Goal: Task Accomplishment & Management: Use online tool/utility

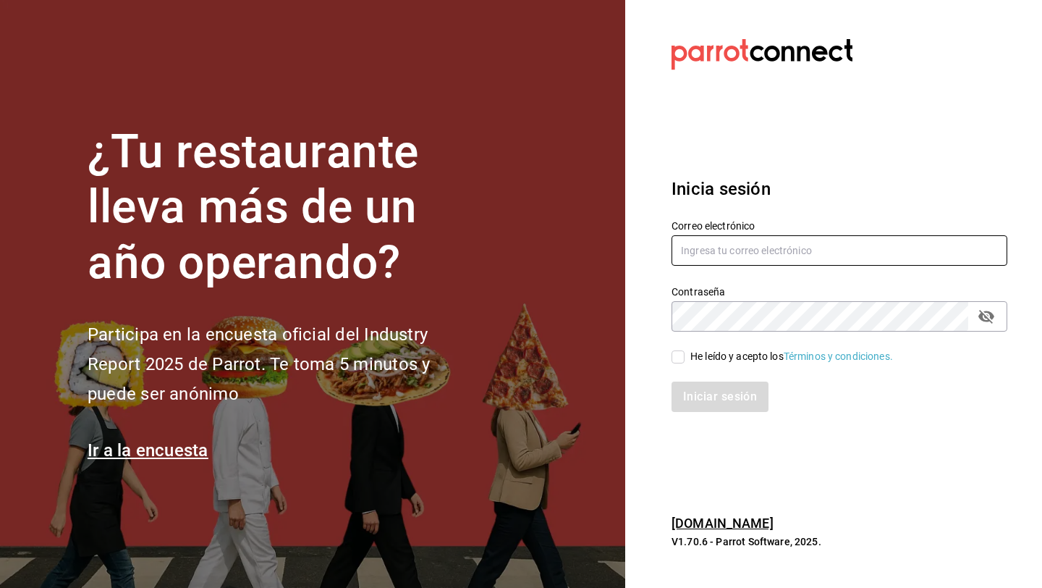
click at [708, 246] on input "text" at bounding box center [840, 250] width 336 height 30
type input "[EMAIL_ADDRESS][DOMAIN_NAME]"
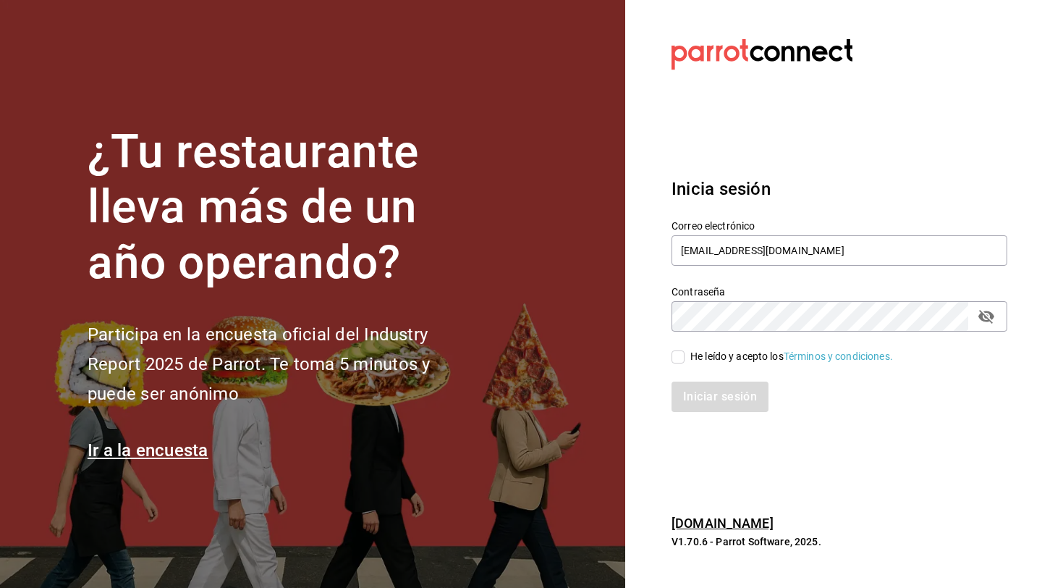
click at [672, 360] on input "He leído y acepto los Términos y condiciones." at bounding box center [678, 356] width 13 height 13
checkbox input "true"
click at [702, 395] on button "Iniciar sesión" at bounding box center [721, 396] width 98 height 30
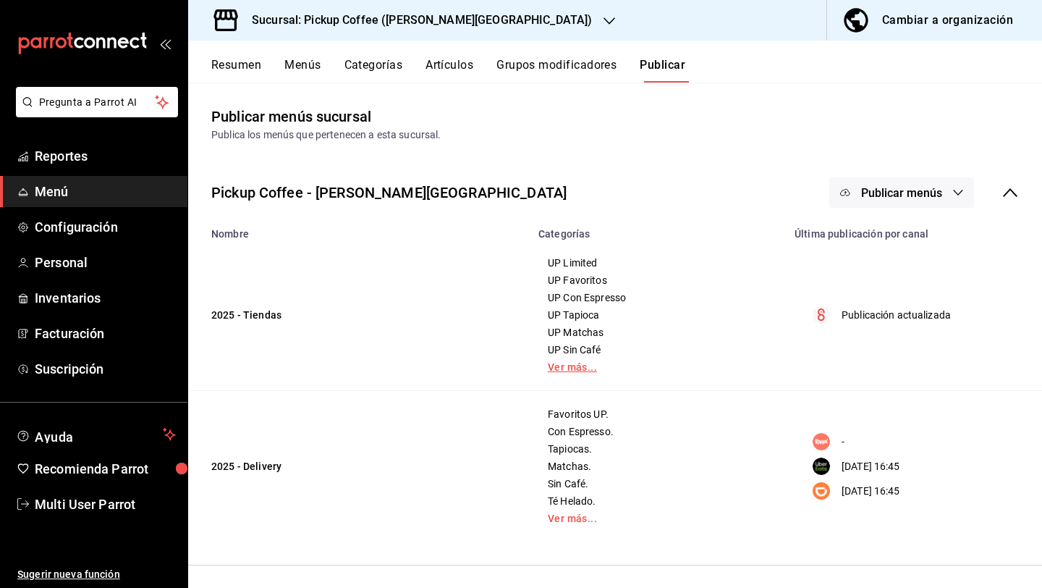
click at [559, 363] on link "Ver más..." at bounding box center [658, 367] width 220 height 10
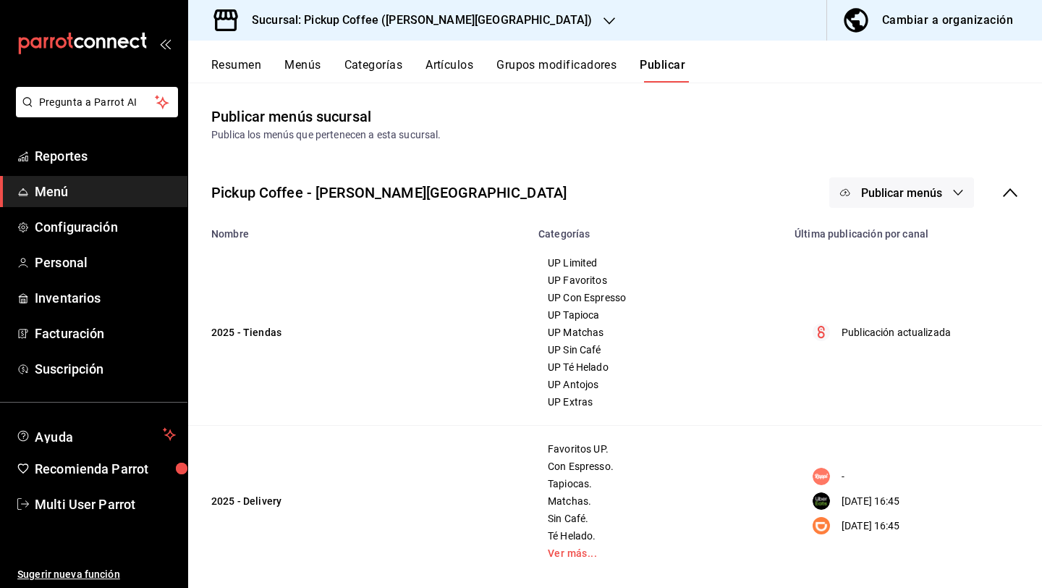
click at [302, 60] on button "Menús" at bounding box center [302, 70] width 36 height 25
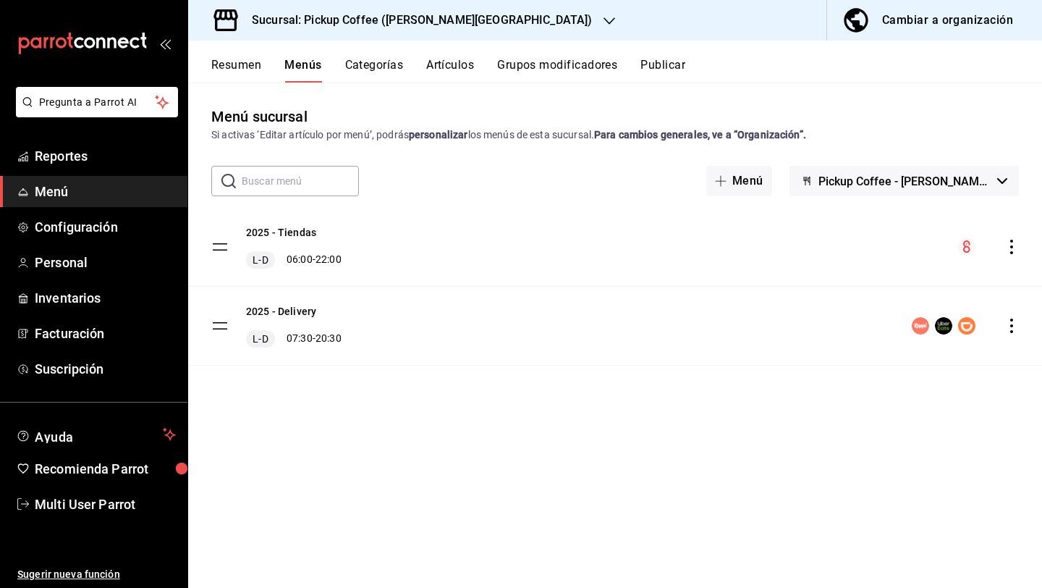
click at [224, 64] on button "Resumen" at bounding box center [236, 70] width 50 height 25
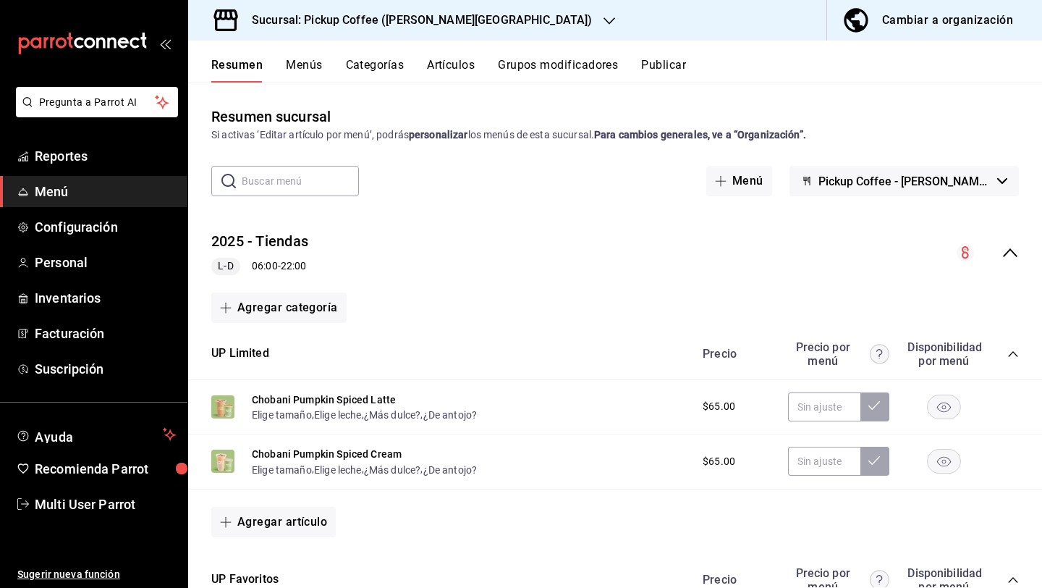
click at [315, 73] on button "Menús" at bounding box center [304, 70] width 36 height 25
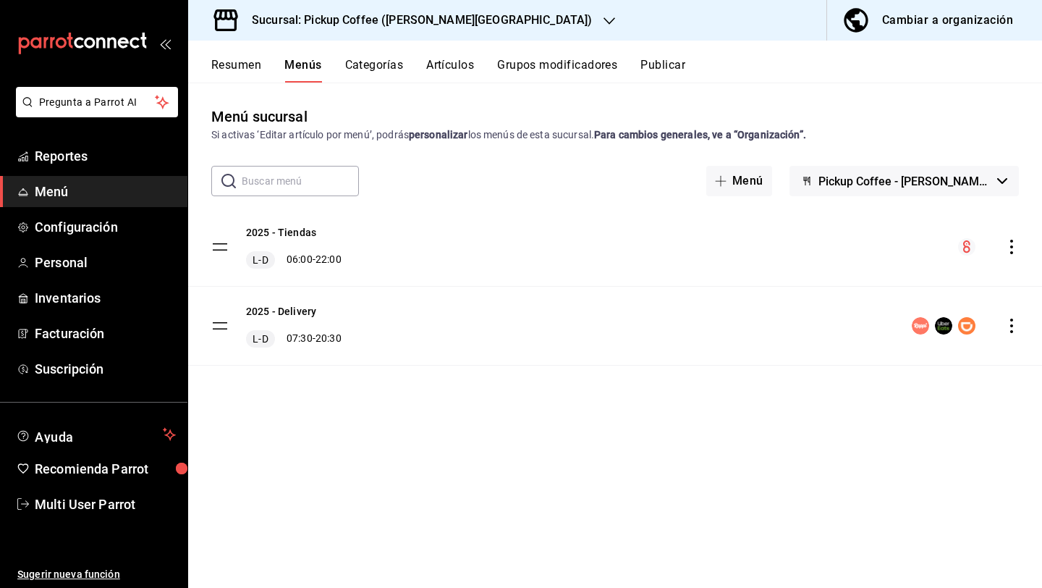
click at [1009, 250] on icon "actions" at bounding box center [1011, 247] width 14 height 14
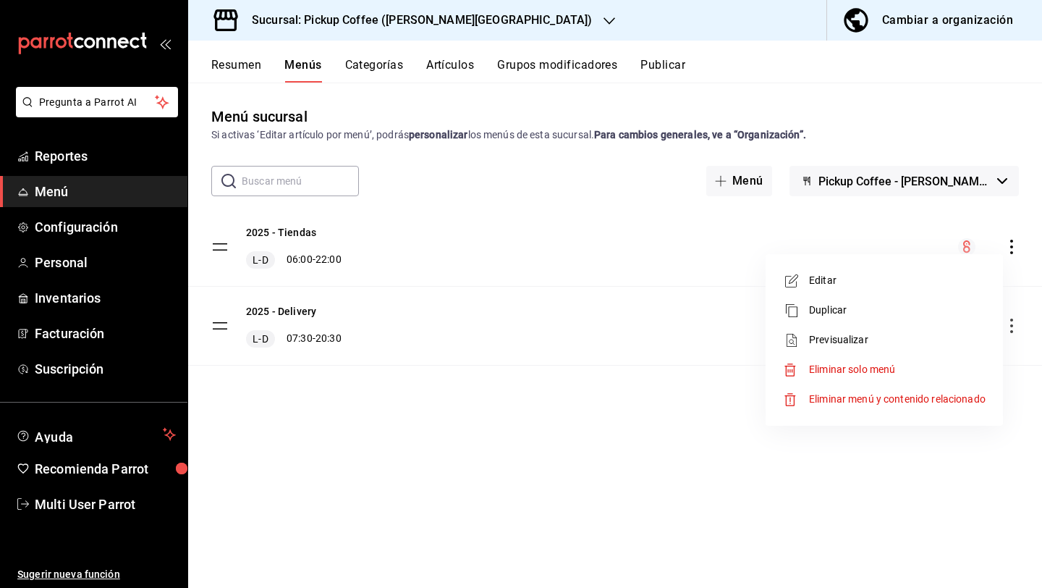
click at [665, 444] on div at bounding box center [521, 294] width 1042 height 588
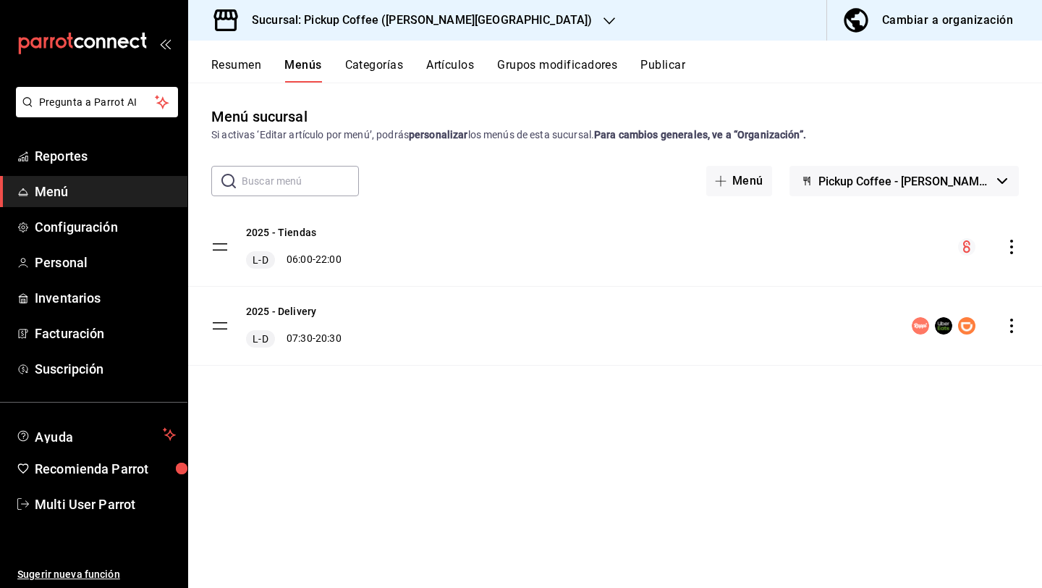
click at [1009, 240] on icon "actions" at bounding box center [1011, 247] width 14 height 14
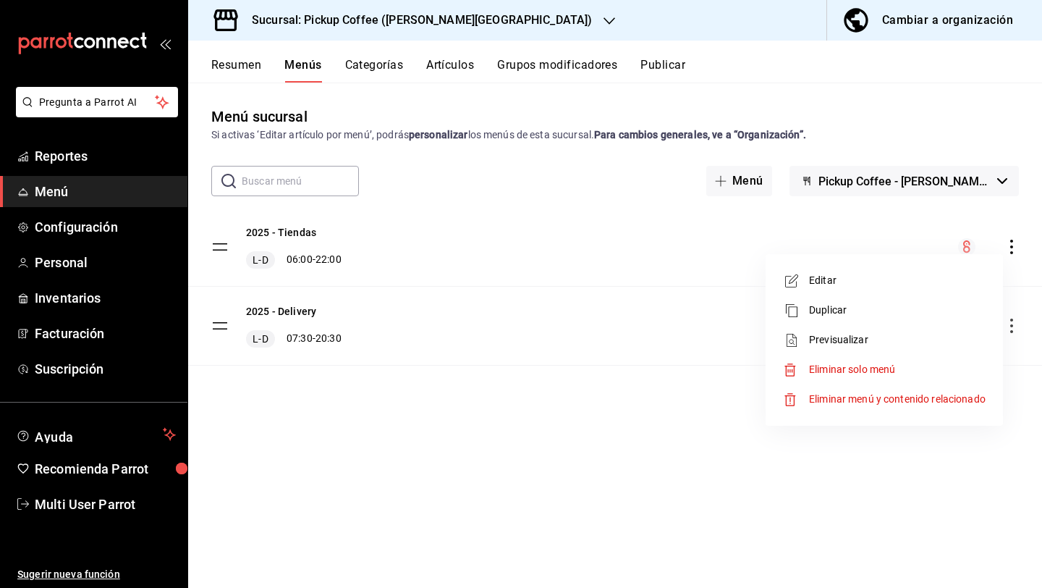
click at [851, 331] on li "Previsualizar" at bounding box center [884, 340] width 226 height 30
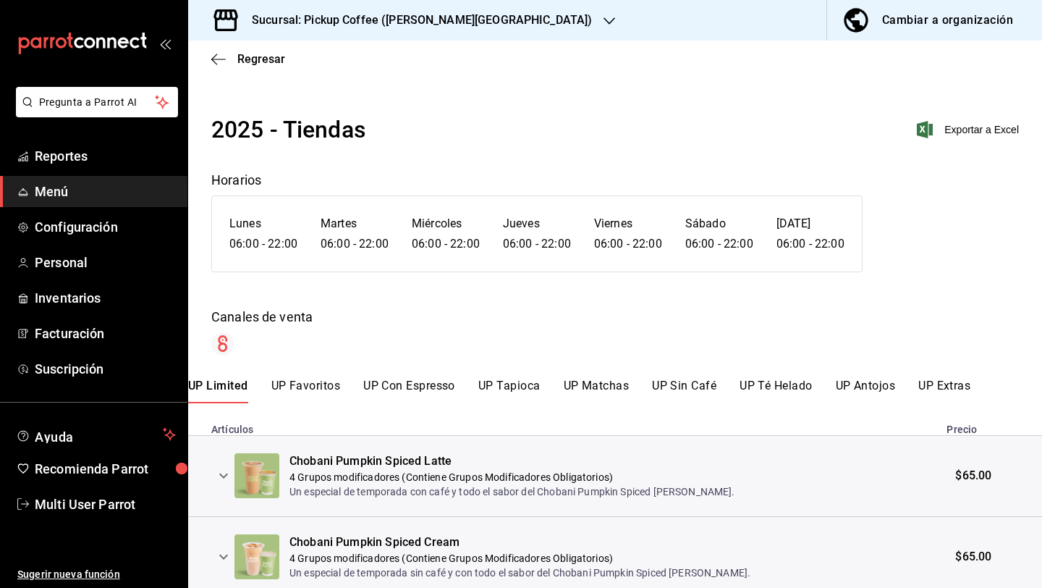
scroll to position [56, 0]
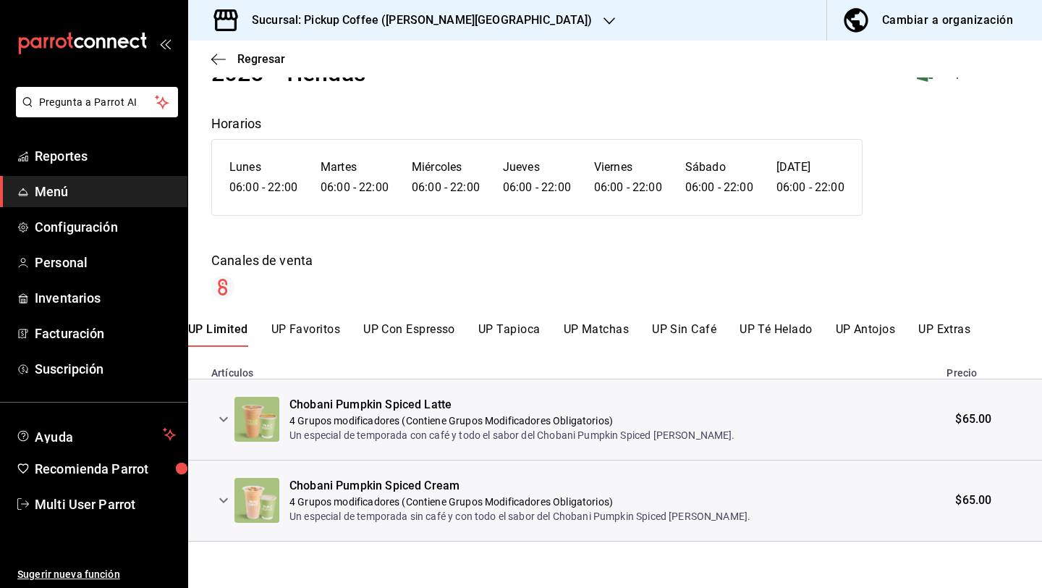
click at [219, 420] on icon "expand row" at bounding box center [223, 418] width 17 height 17
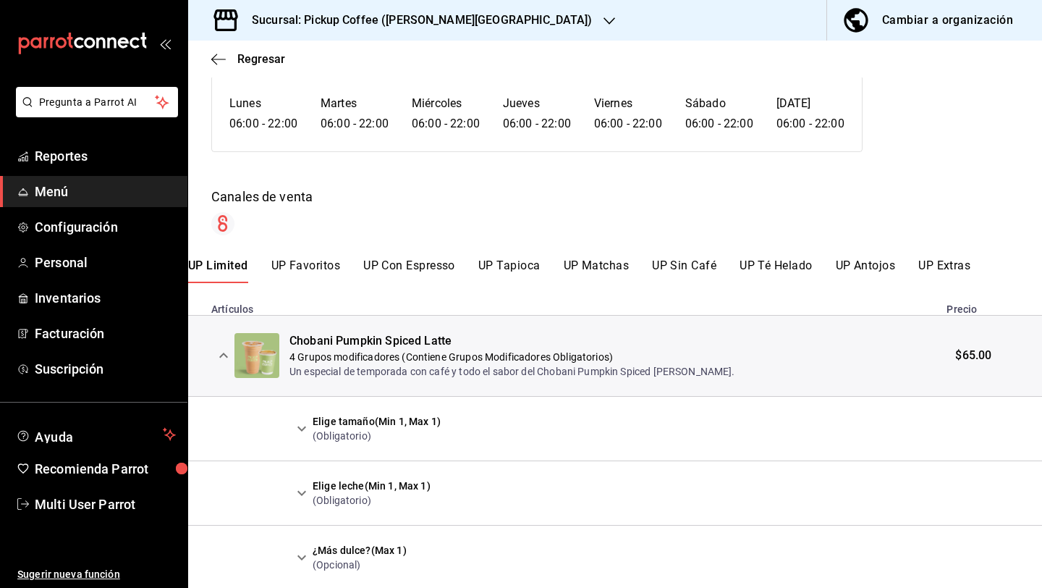
scroll to position [135, 0]
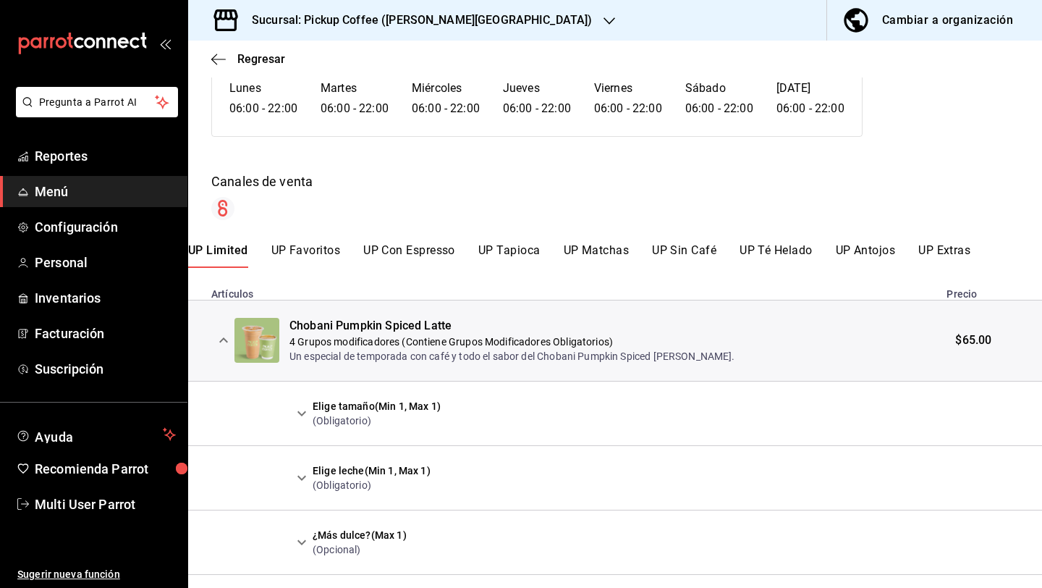
click at [296, 413] on icon "expand row" at bounding box center [301, 413] width 17 height 17
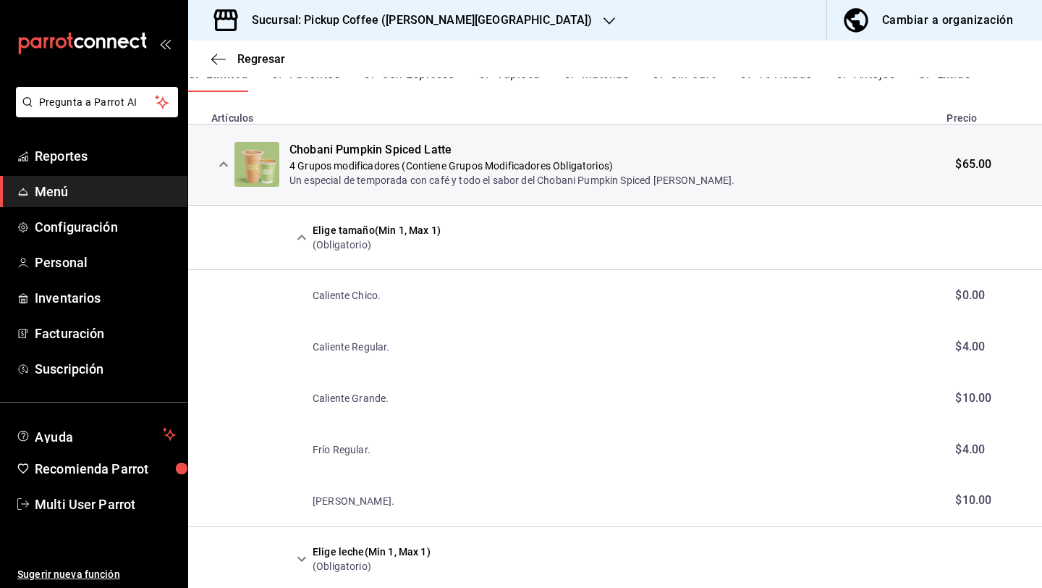
scroll to position [297, 0]
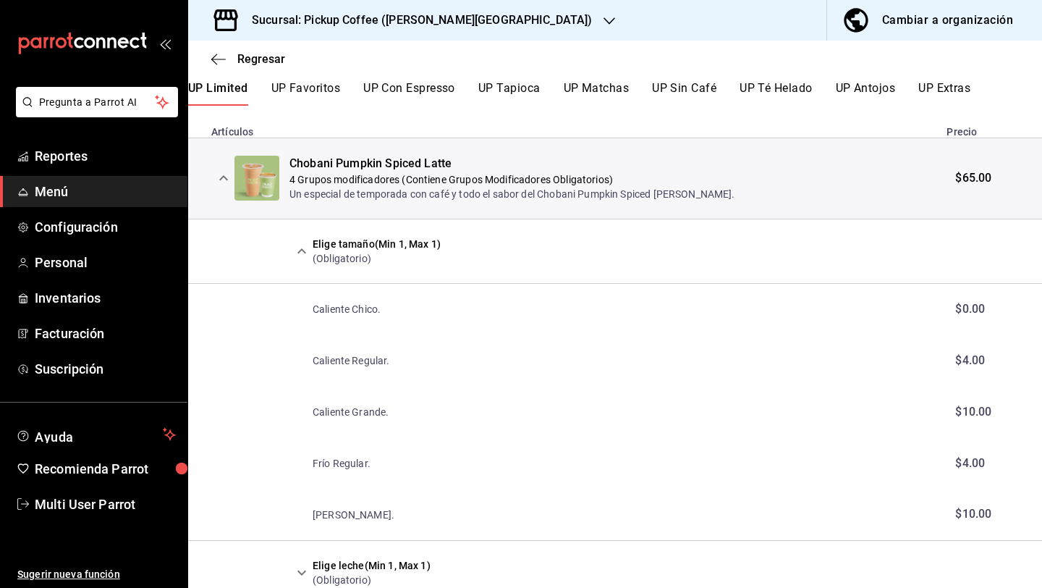
click at [224, 177] on icon "expand row" at bounding box center [223, 177] width 9 height 5
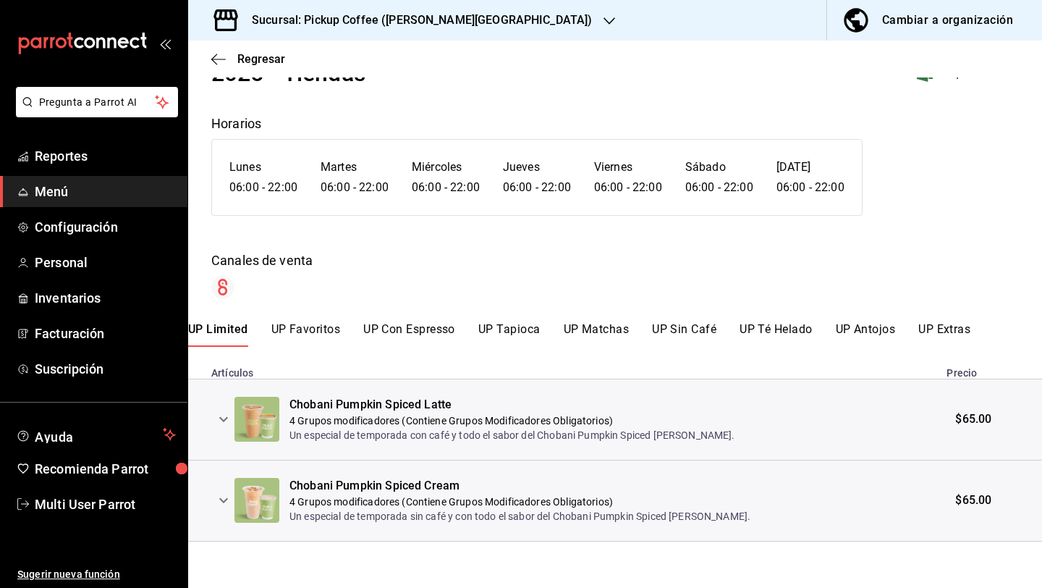
click at [229, 503] on icon "expand row" at bounding box center [223, 499] width 17 height 17
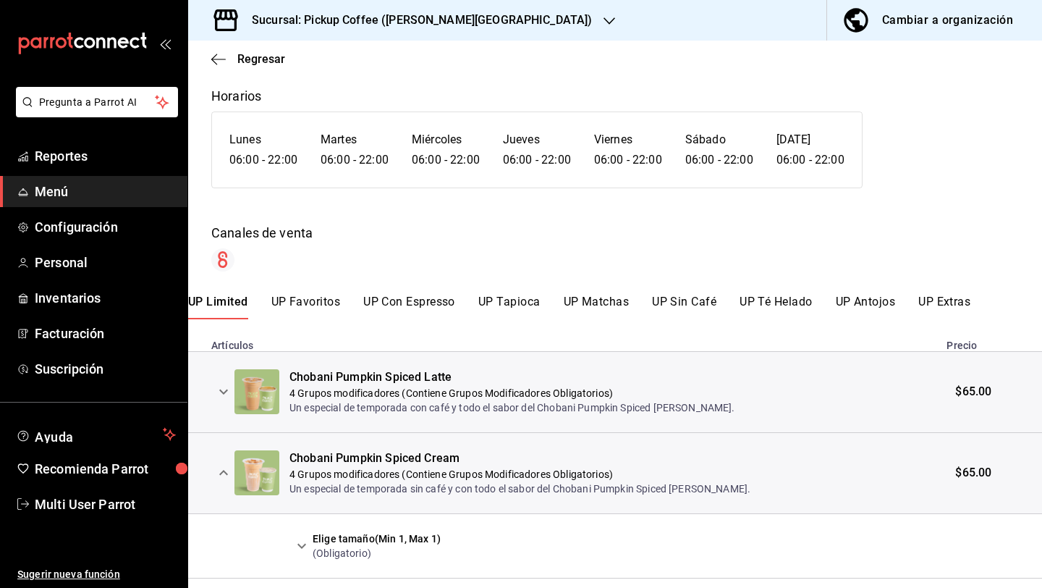
scroll to position [314, 0]
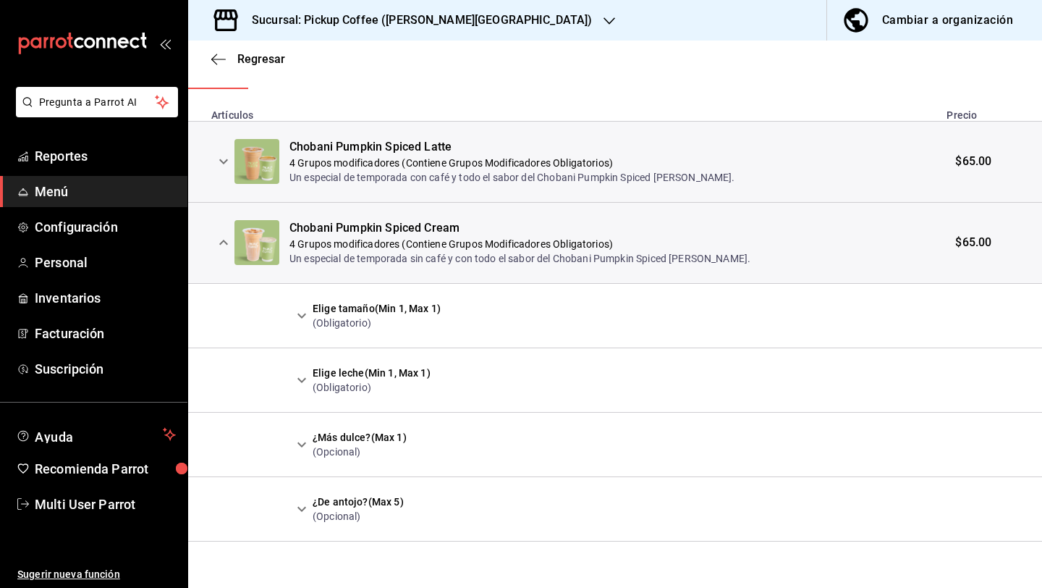
click at [302, 321] on icon "expand row" at bounding box center [301, 315] width 17 height 17
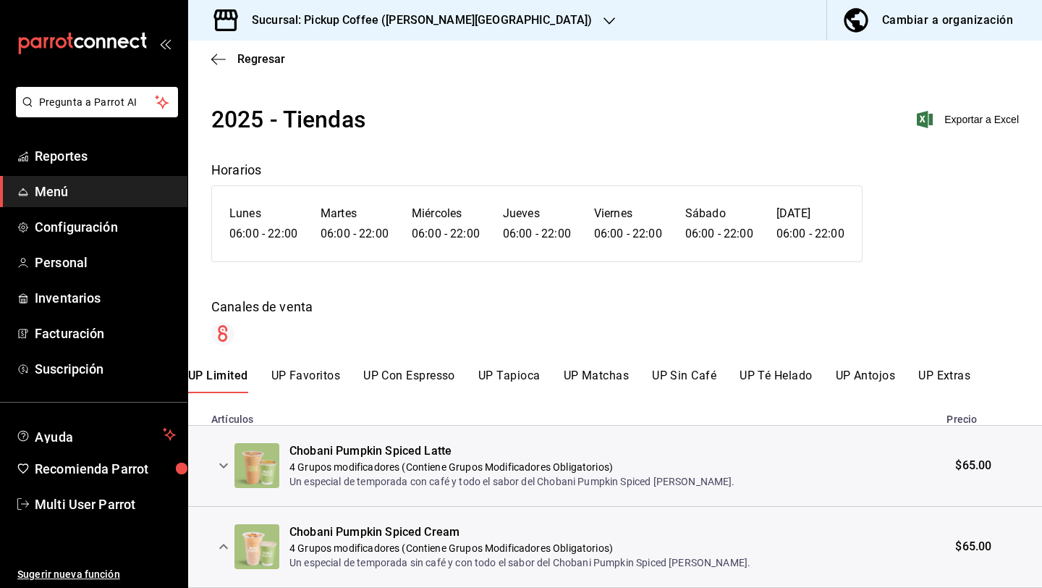
scroll to position [0, 0]
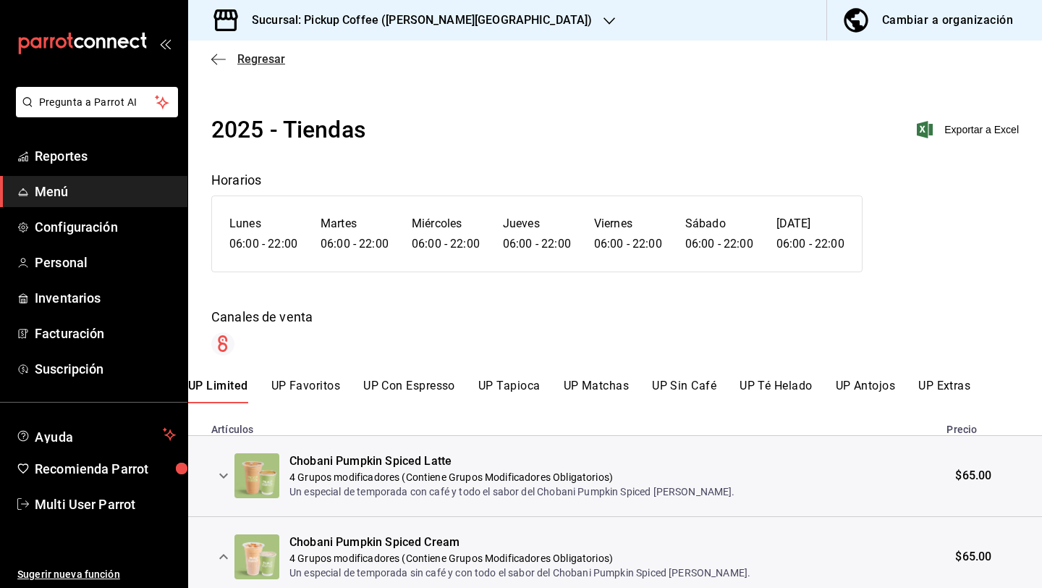
click at [217, 63] on icon "button" at bounding box center [218, 59] width 14 height 13
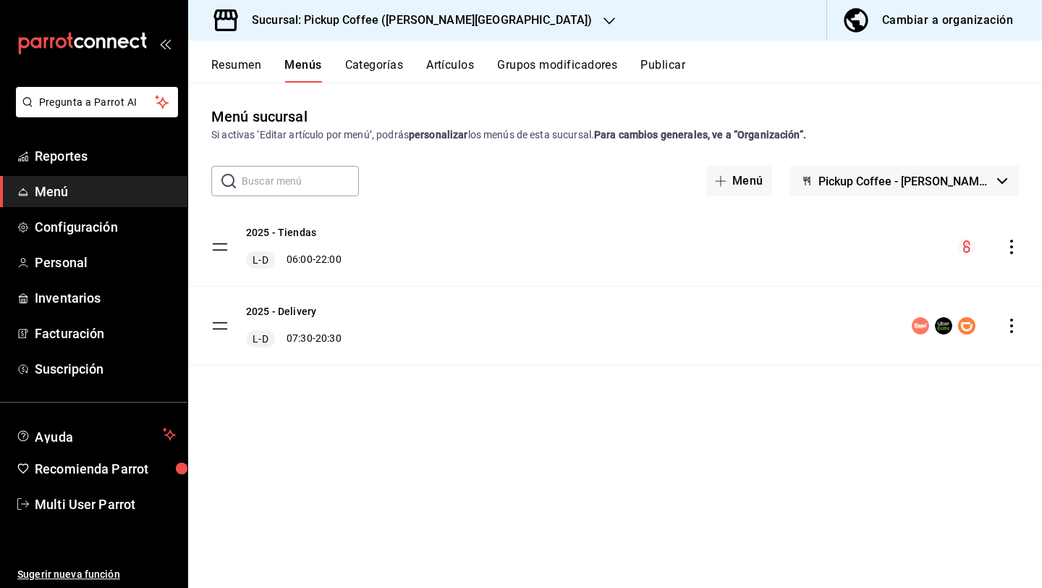
click at [1013, 319] on icon "actions" at bounding box center [1011, 325] width 14 height 14
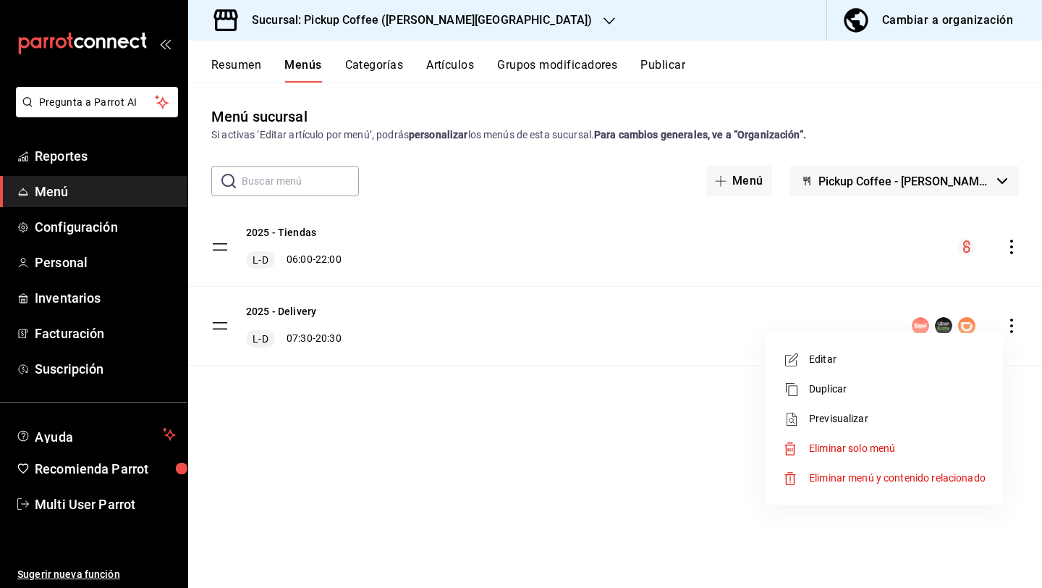
click at [852, 423] on span "Previsualizar" at bounding box center [897, 418] width 177 height 15
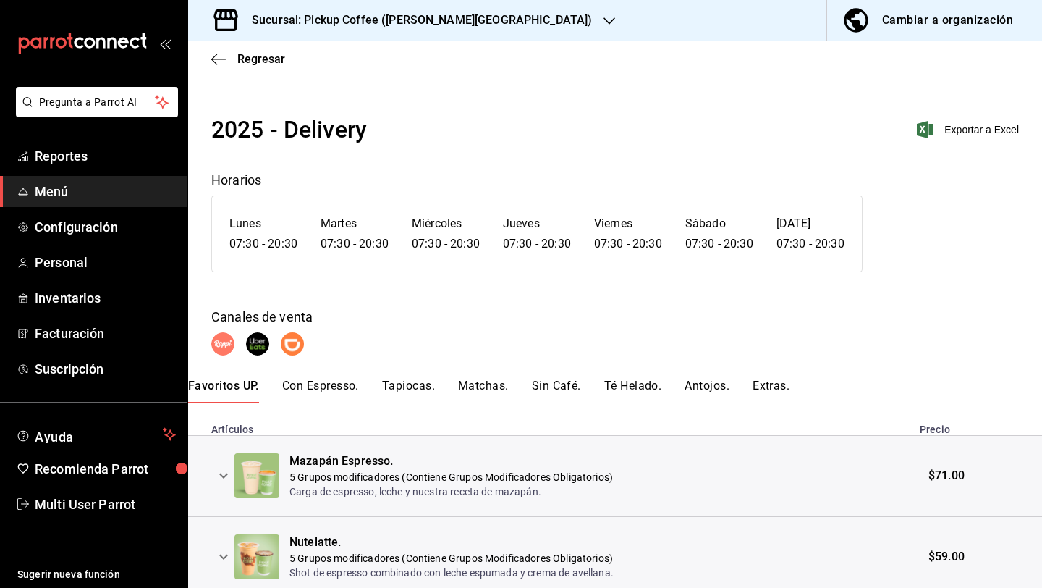
scroll to position [138, 0]
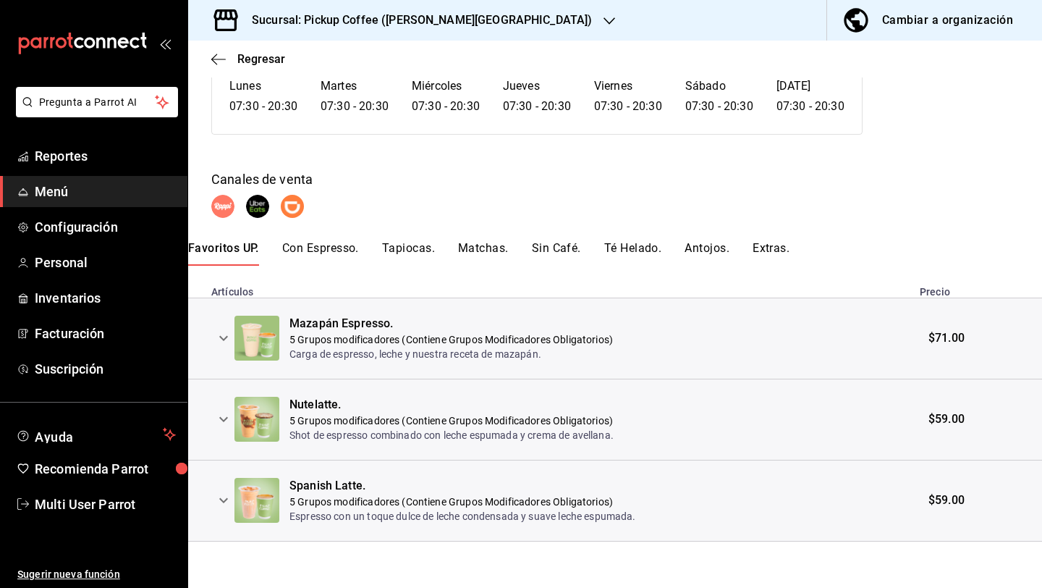
click at [312, 253] on button "Con Espresso." at bounding box center [320, 253] width 77 height 25
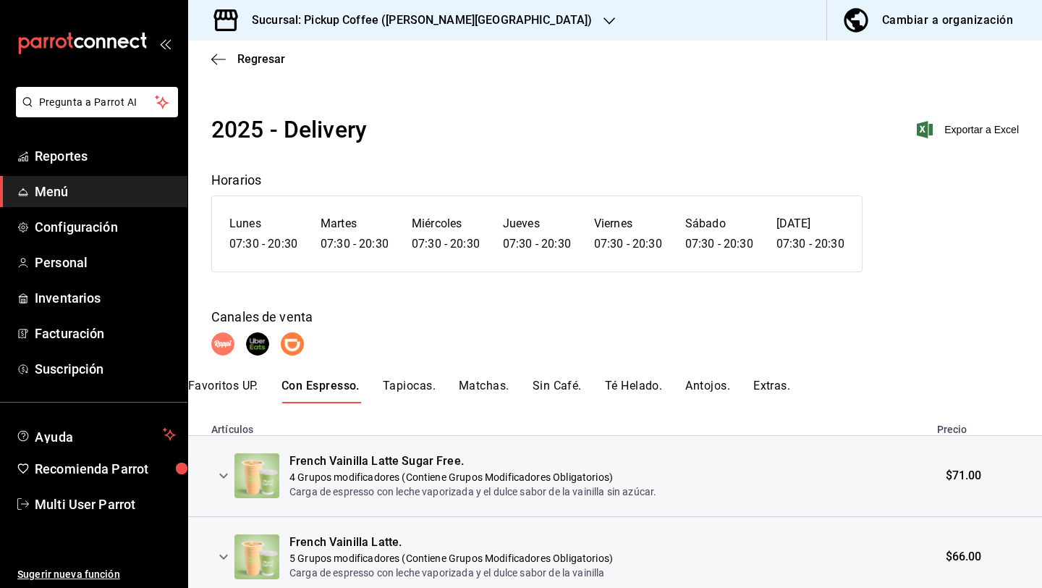
click at [221, 396] on button "Favoritos UP." at bounding box center [223, 390] width 70 height 25
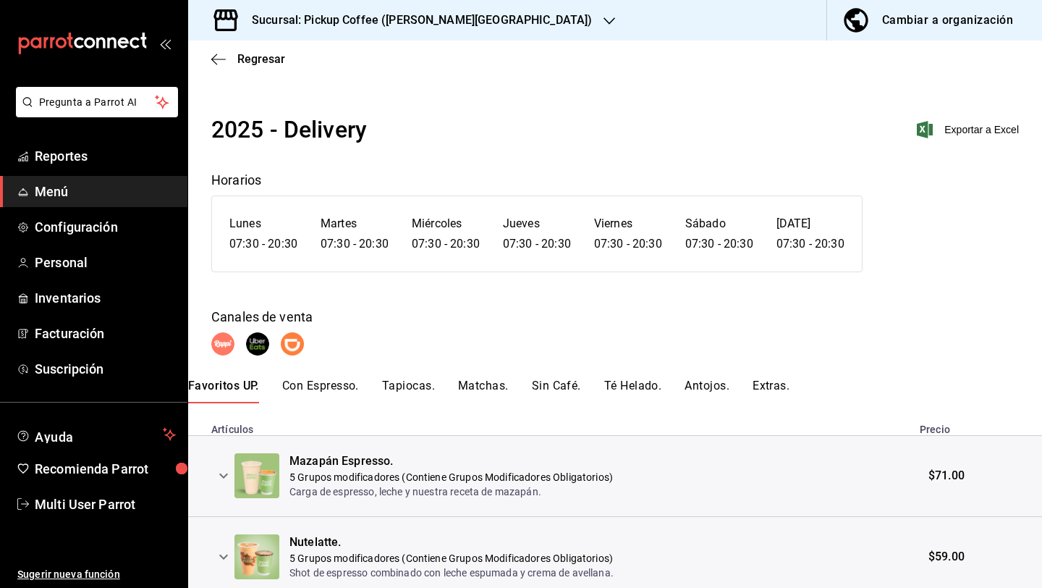
scroll to position [138, 0]
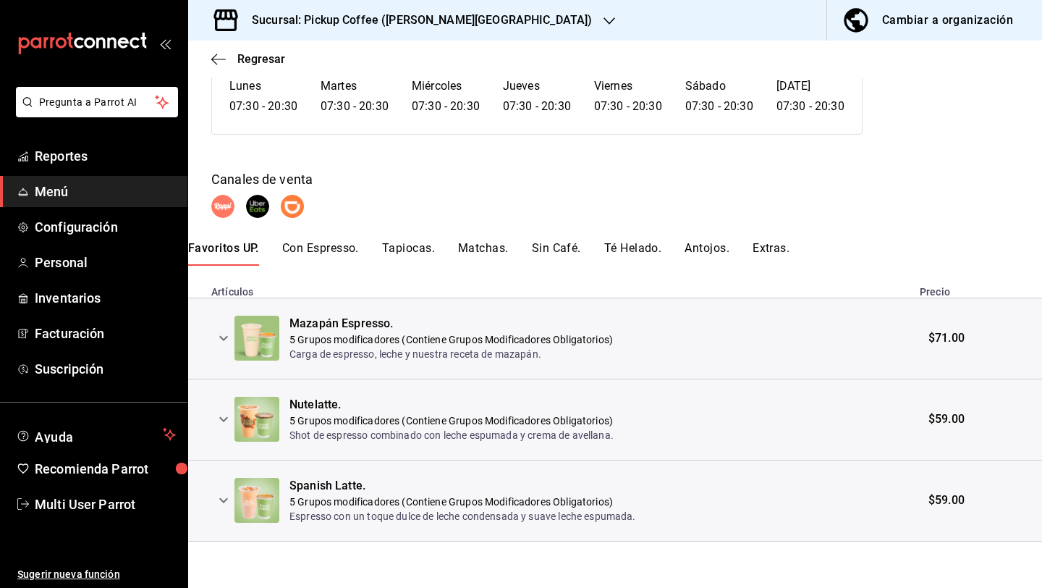
click at [323, 251] on button "Con Espresso." at bounding box center [320, 253] width 77 height 25
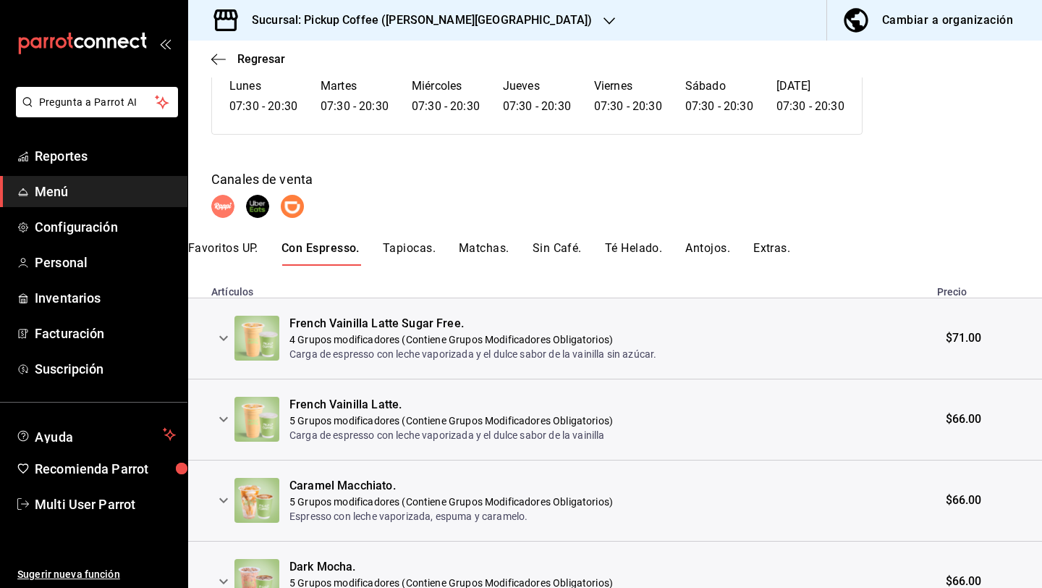
click at [408, 248] on button "Tapiocas." at bounding box center [409, 253] width 53 height 25
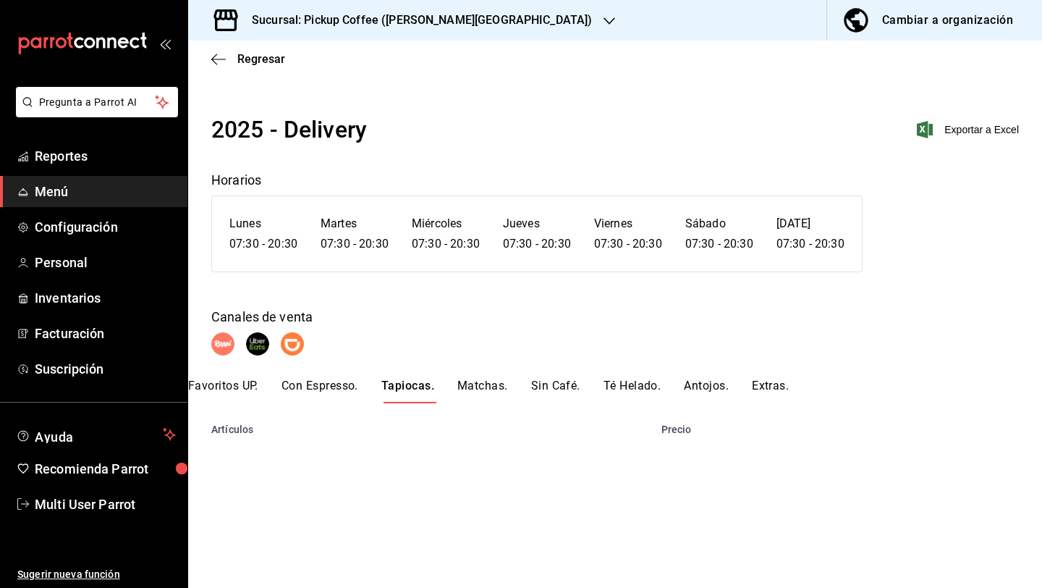
scroll to position [0, 0]
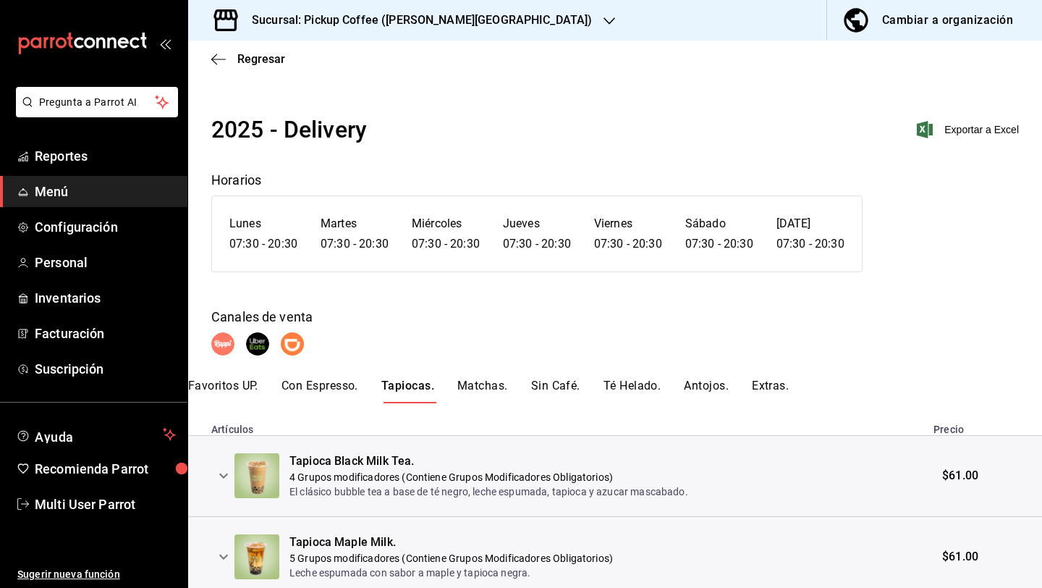
click at [478, 387] on button "Matchas." at bounding box center [482, 390] width 51 height 25
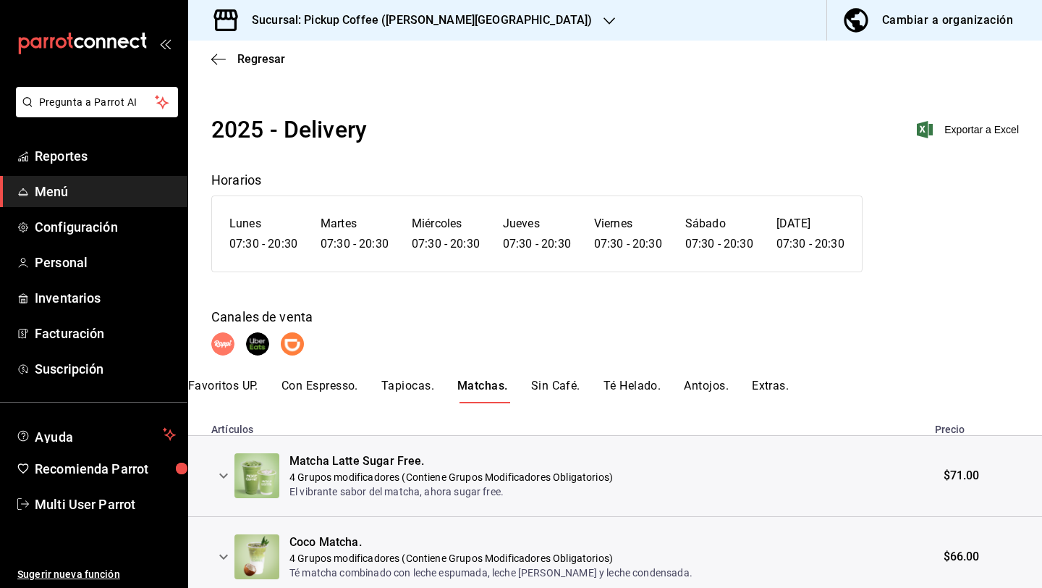
click at [539, 391] on button "Sin Café." at bounding box center [555, 390] width 49 height 25
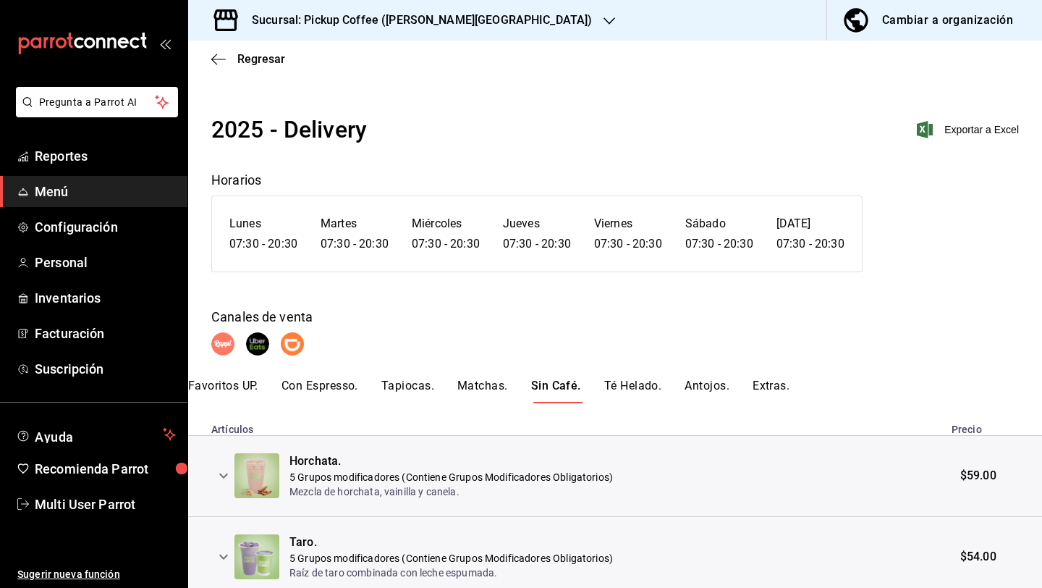
click at [609, 391] on button "Té Helado." at bounding box center [633, 390] width 58 height 25
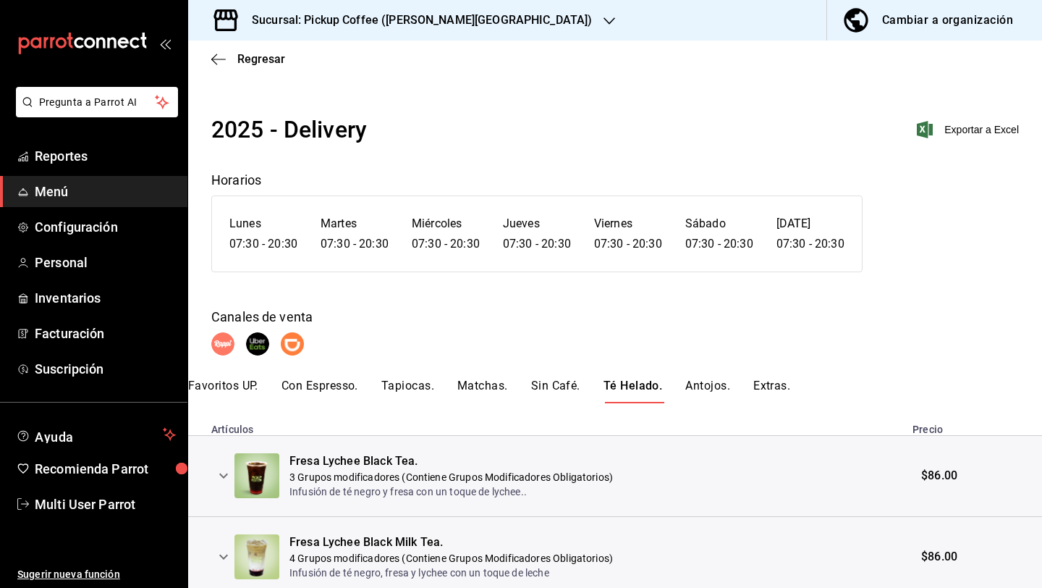
click at [729, 388] on button "Antojos." at bounding box center [707, 390] width 45 height 25
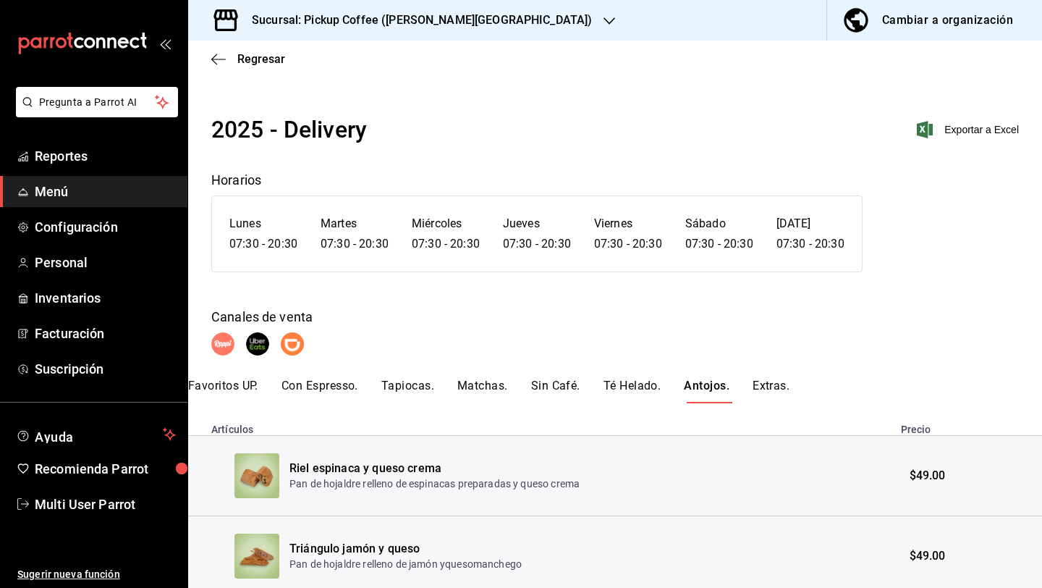
click at [752, 388] on div "Favoritos UP. Con Espresso. Tapiocas. Matchas. Sin Café. Té Helado. Antojos. Ex…" at bounding box center [615, 390] width 854 height 25
click at [226, 52] on span "Regresar" at bounding box center [248, 59] width 74 height 14
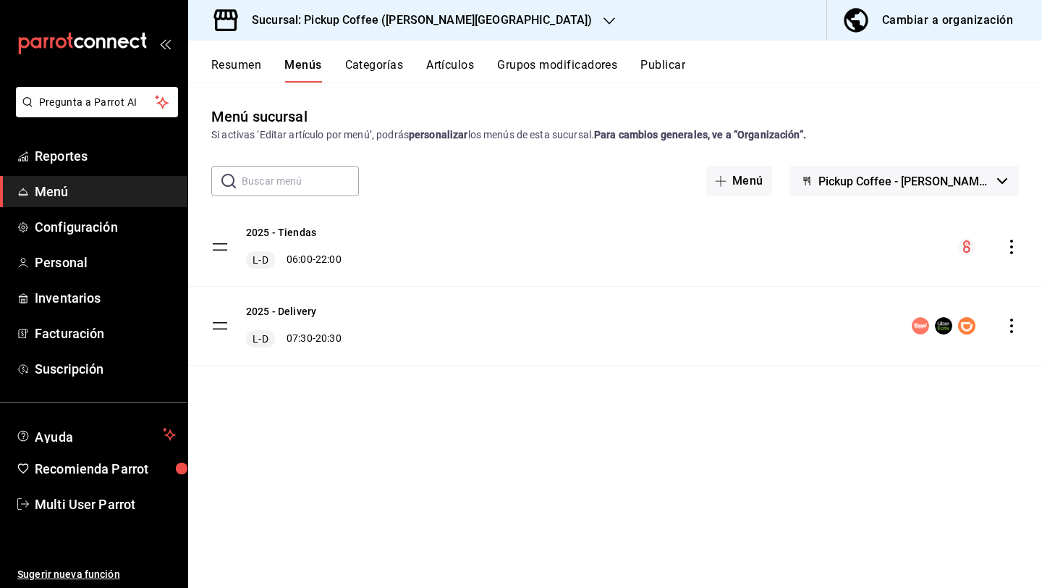
click at [1012, 329] on icon "actions" at bounding box center [1011, 325] width 14 height 14
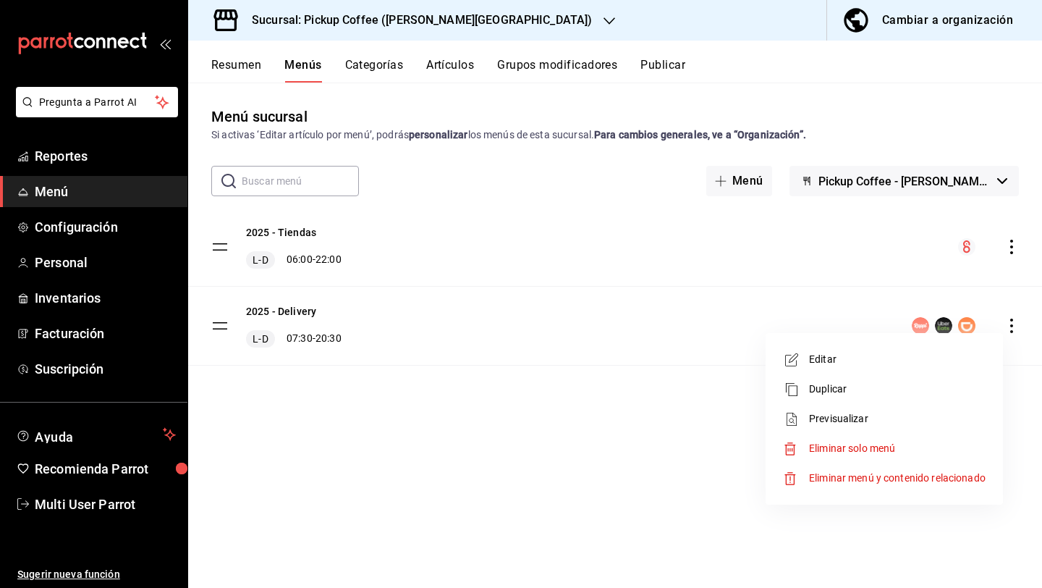
click at [411, 26] on div at bounding box center [521, 294] width 1042 height 588
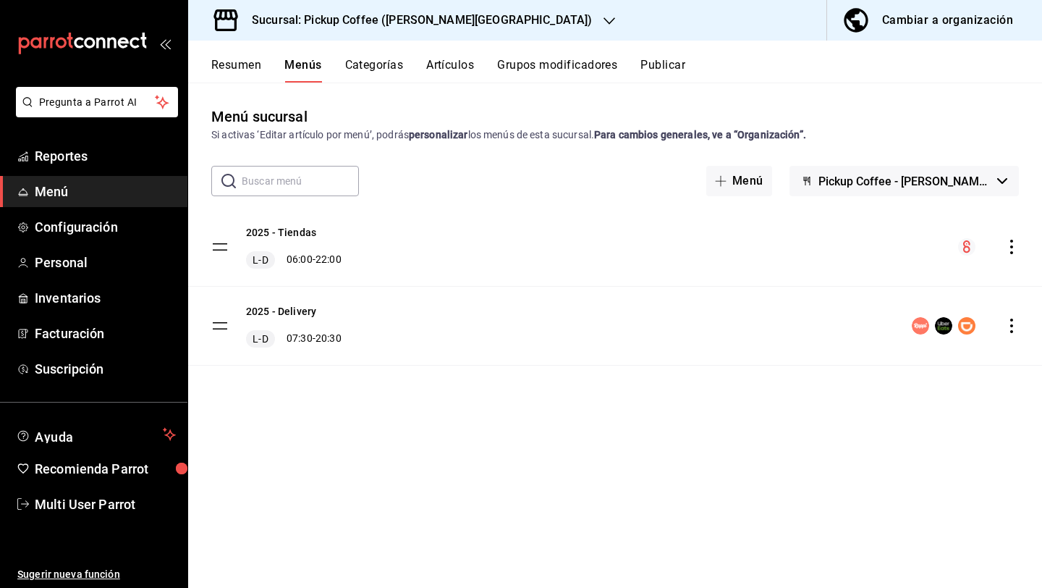
click at [411, 26] on h3 "Sucursal: Pickup Coffee (Quintana Roo)" at bounding box center [416, 20] width 352 height 17
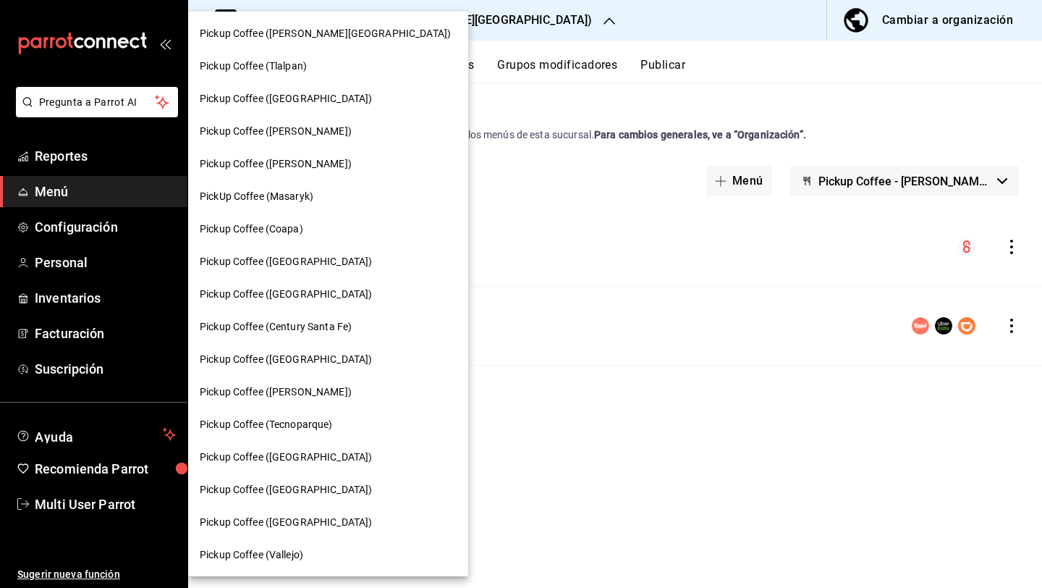
click at [308, 195] on span "PickUp Coffee (Masaryk)" at bounding box center [257, 196] width 114 height 15
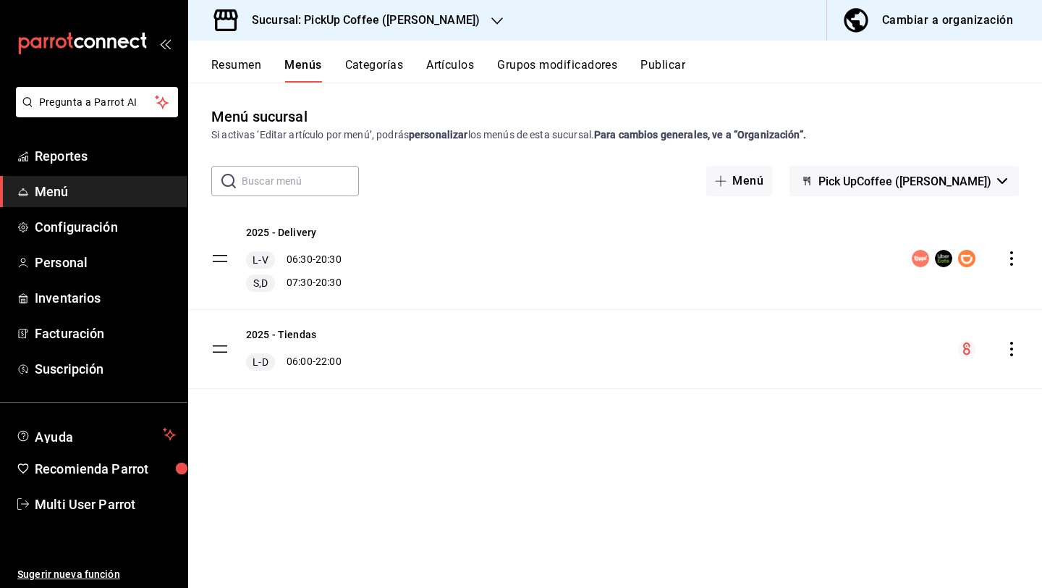
click at [1010, 265] on icon "actions" at bounding box center [1011, 258] width 14 height 14
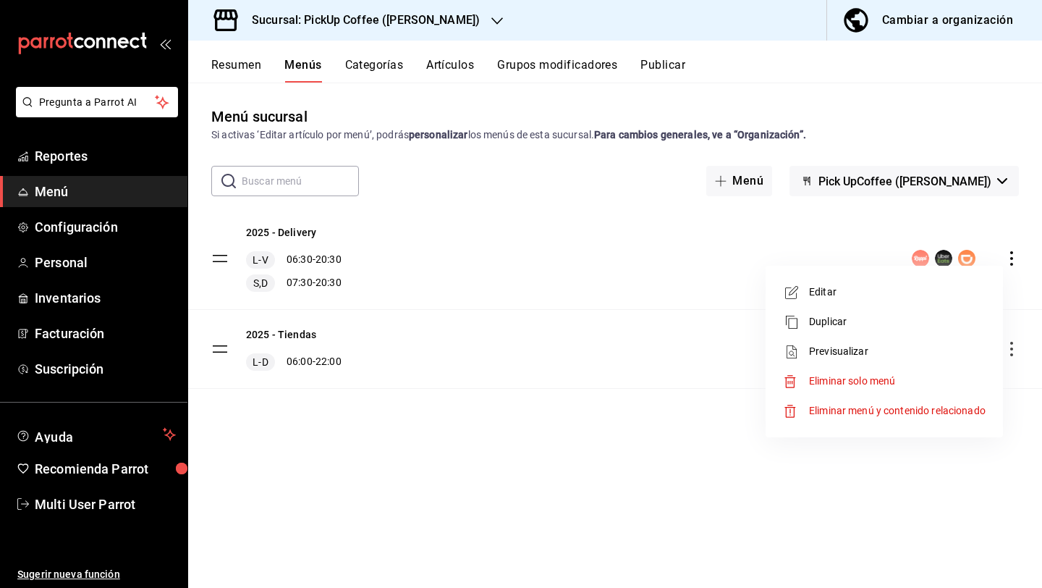
click at [894, 347] on span "Previsualizar" at bounding box center [897, 351] width 177 height 15
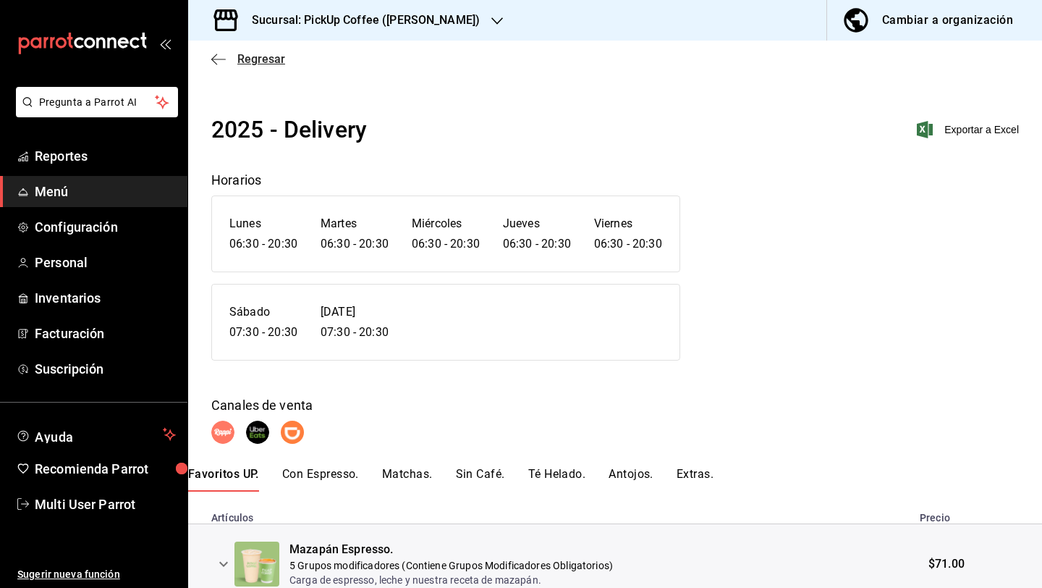
click at [257, 56] on span "Regresar" at bounding box center [261, 59] width 48 height 14
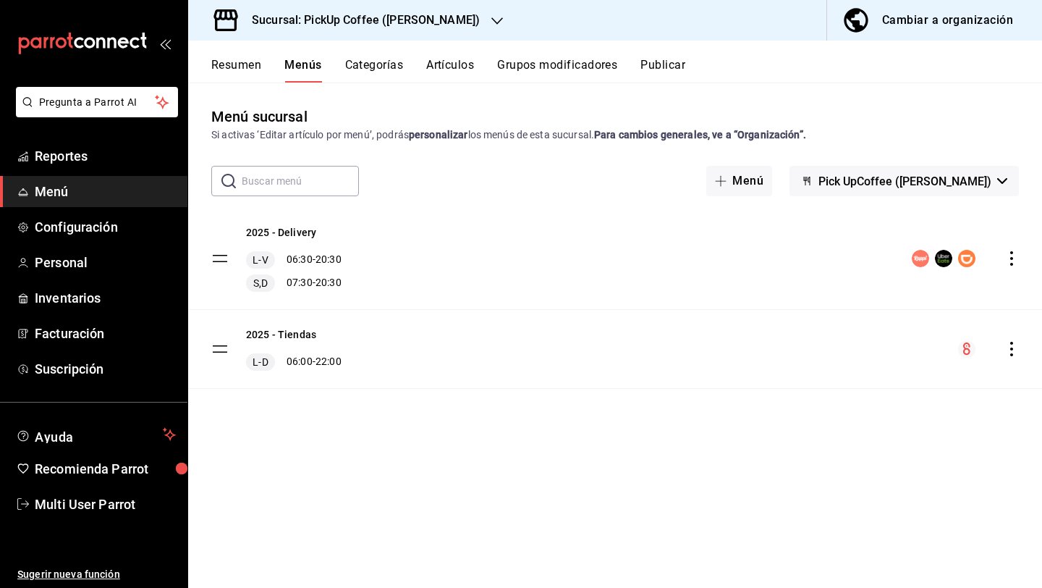
click at [1007, 340] on div "menu-maker-table" at bounding box center [988, 348] width 61 height 17
click at [1010, 344] on icon "actions" at bounding box center [1011, 349] width 14 height 14
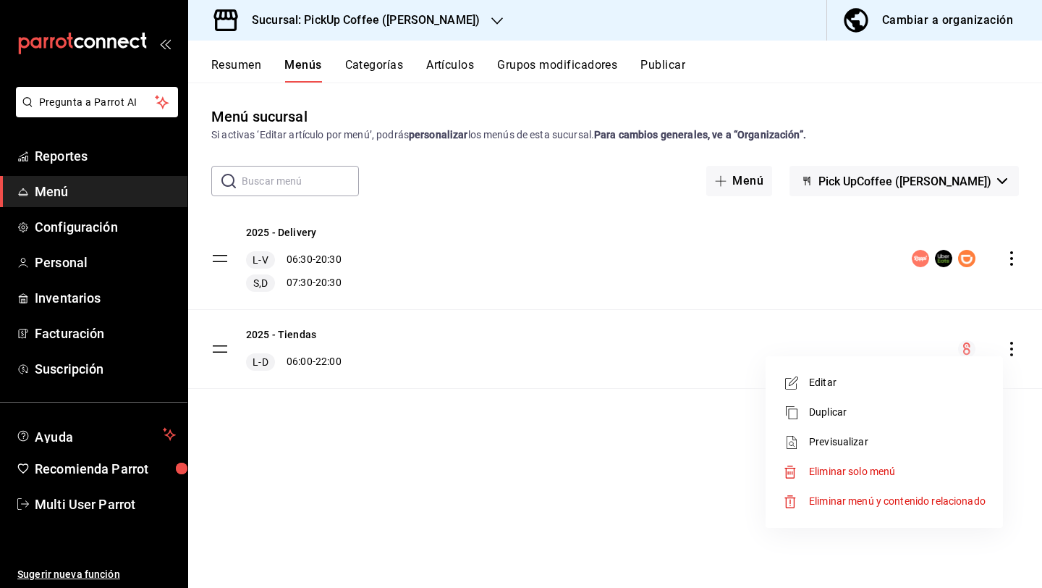
click at [851, 431] on li "Previsualizar" at bounding box center [884, 442] width 226 height 30
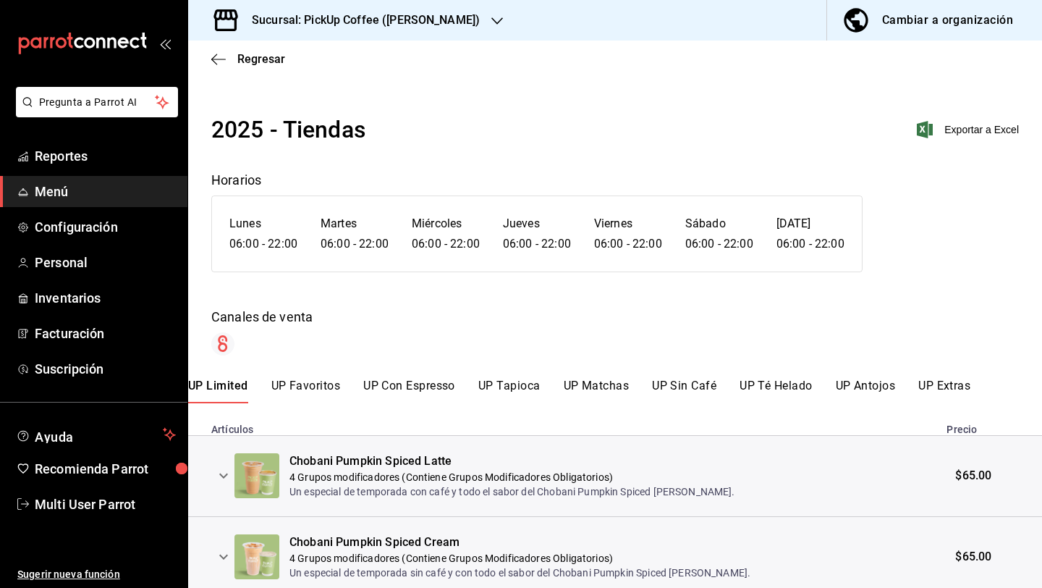
scroll to position [56, 0]
